Goal: Task Accomplishment & Management: Complete application form

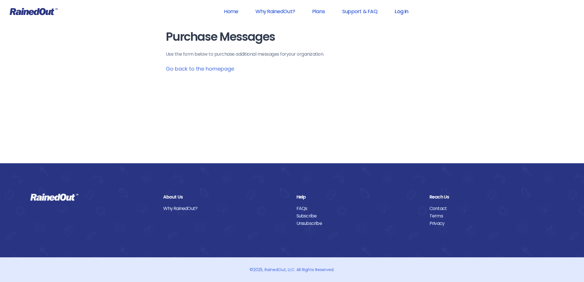
click at [405, 11] on link "Log In" at bounding box center [401, 11] width 28 height 13
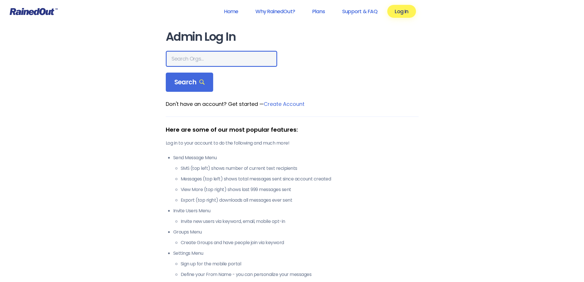
click at [205, 58] on input "text" at bounding box center [221, 59] width 111 height 16
type input "ltp [PERSON_NAME] island"
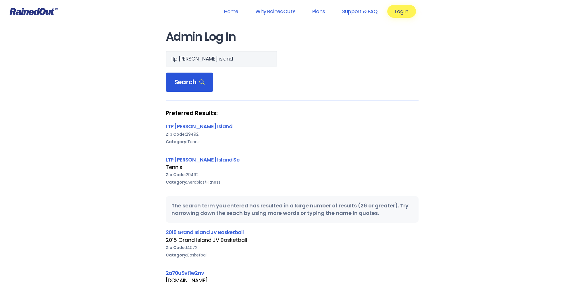
click at [188, 82] on span "Search" at bounding box center [189, 82] width 30 height 8
click at [190, 127] on link "LTP [PERSON_NAME] Island" at bounding box center [199, 126] width 67 height 7
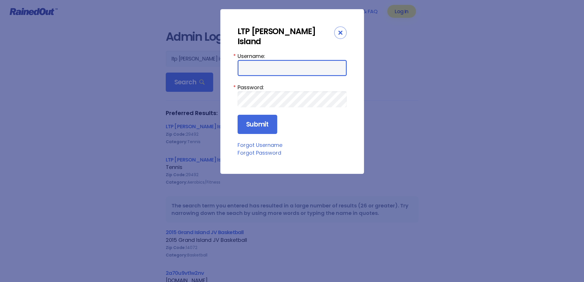
click at [284, 60] on input "Username:" at bounding box center [291, 68] width 109 height 16
type input "tennis"
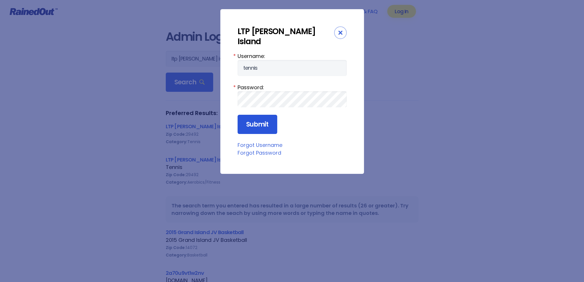
click at [253, 115] on input "Submit" at bounding box center [257, 125] width 40 height 20
